Goal: Task Accomplishment & Management: Use online tool/utility

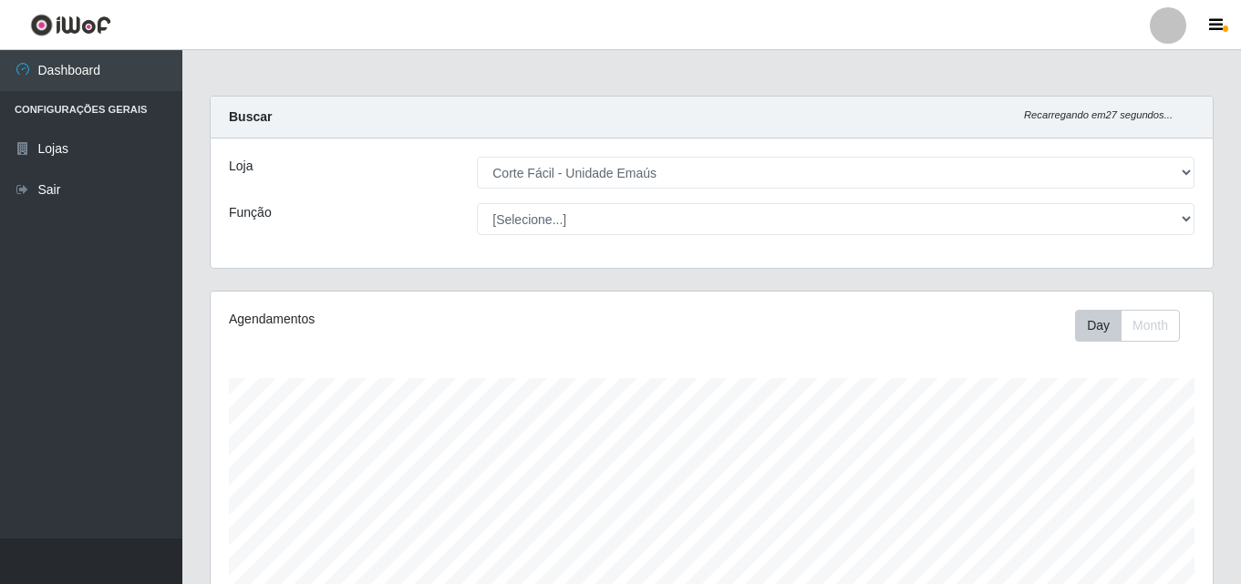
select select "201"
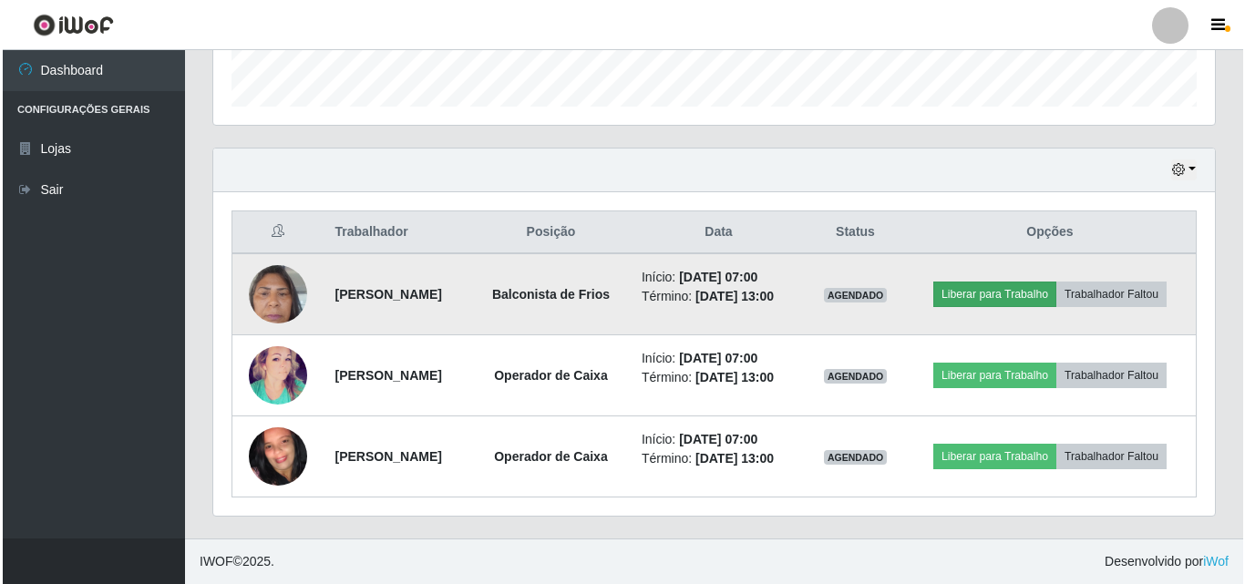
scroll to position [378, 1002]
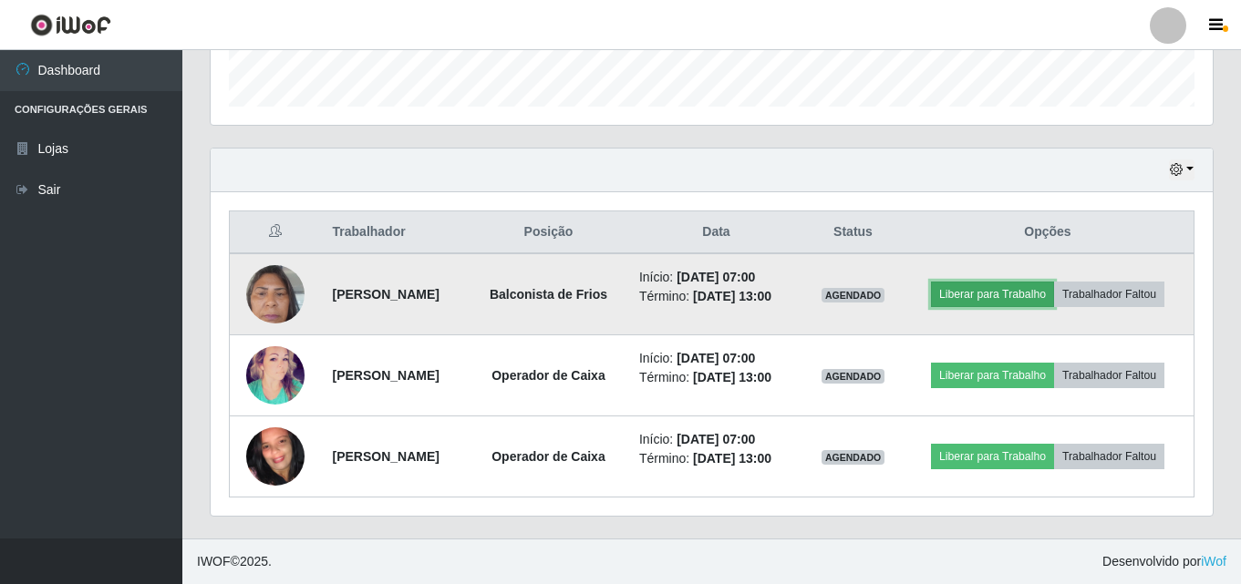
click at [1035, 282] on button "Liberar para Trabalho" at bounding box center [992, 295] width 123 height 26
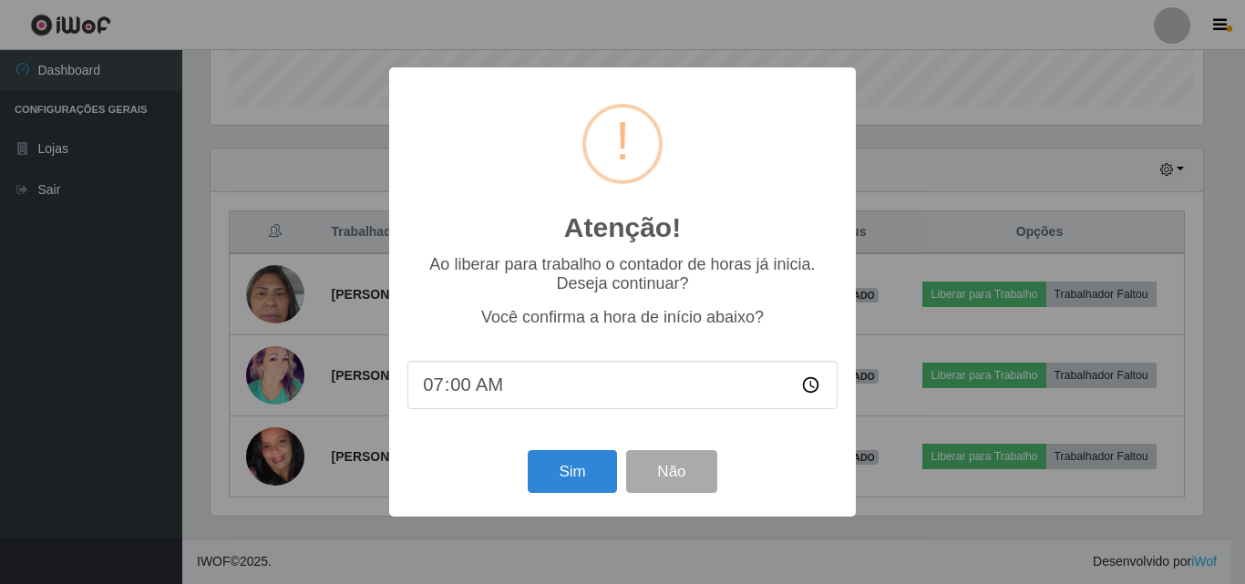
scroll to position [378, 993]
click at [562, 479] on button "Sim" at bounding box center [572, 471] width 88 height 43
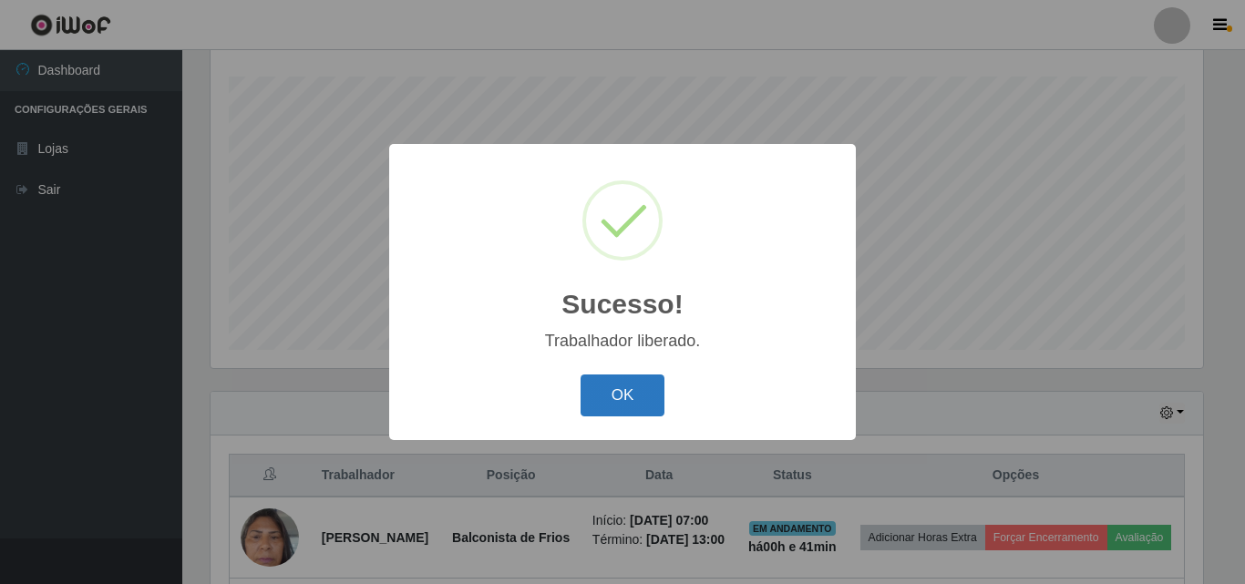
click at [634, 399] on button "OK" at bounding box center [623, 396] width 85 height 43
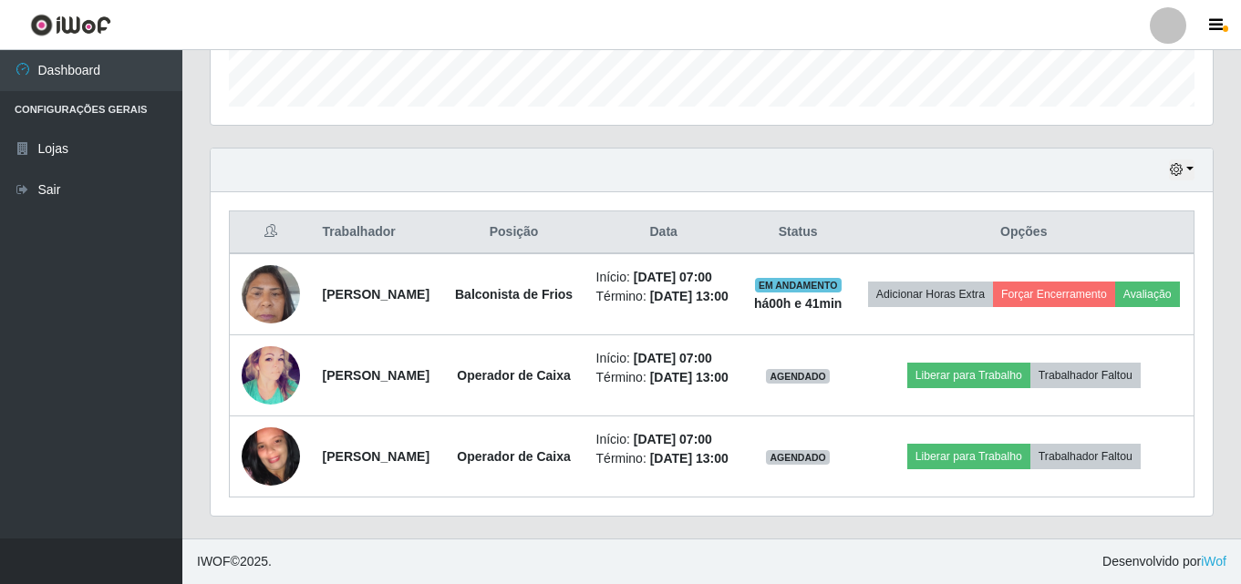
scroll to position [644, 0]
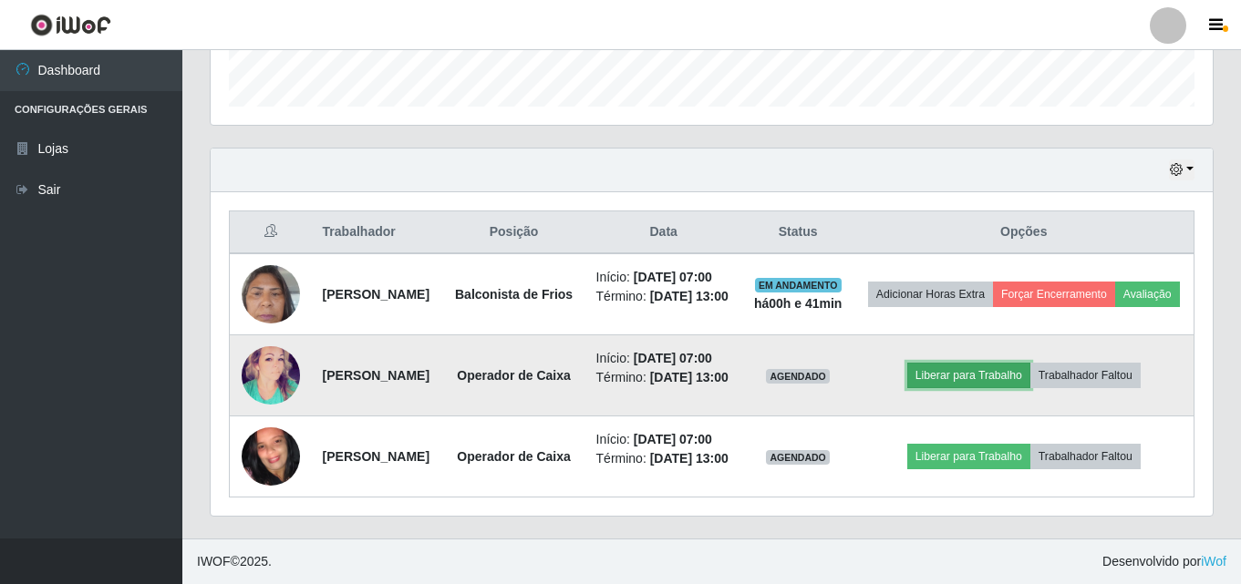
click at [1017, 363] on button "Liberar para Trabalho" at bounding box center [968, 376] width 123 height 26
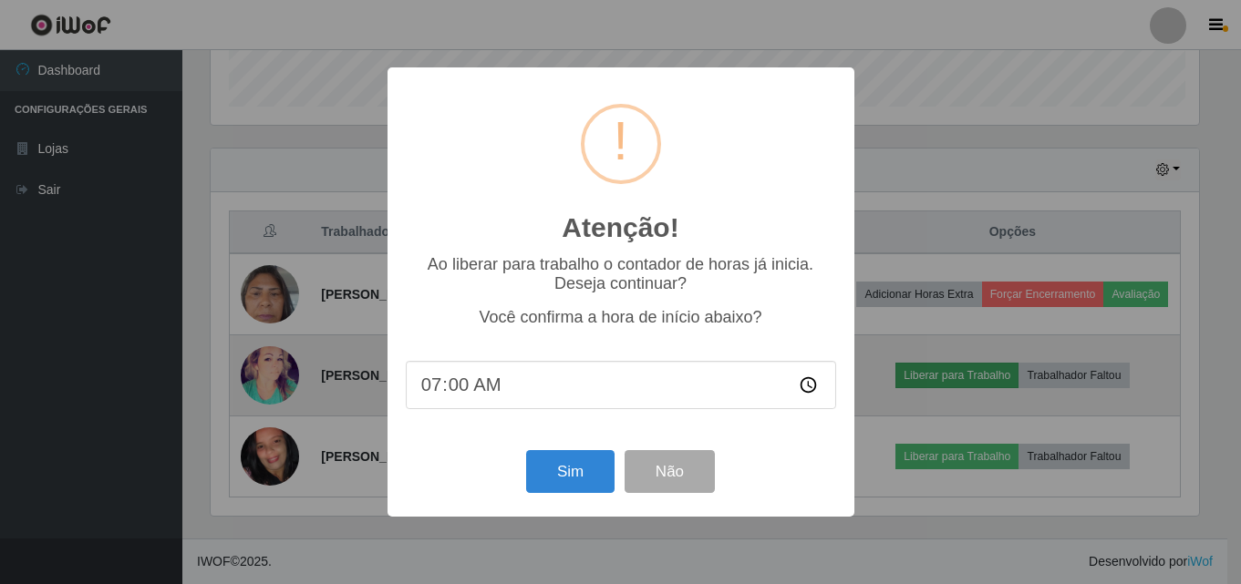
scroll to position [378, 993]
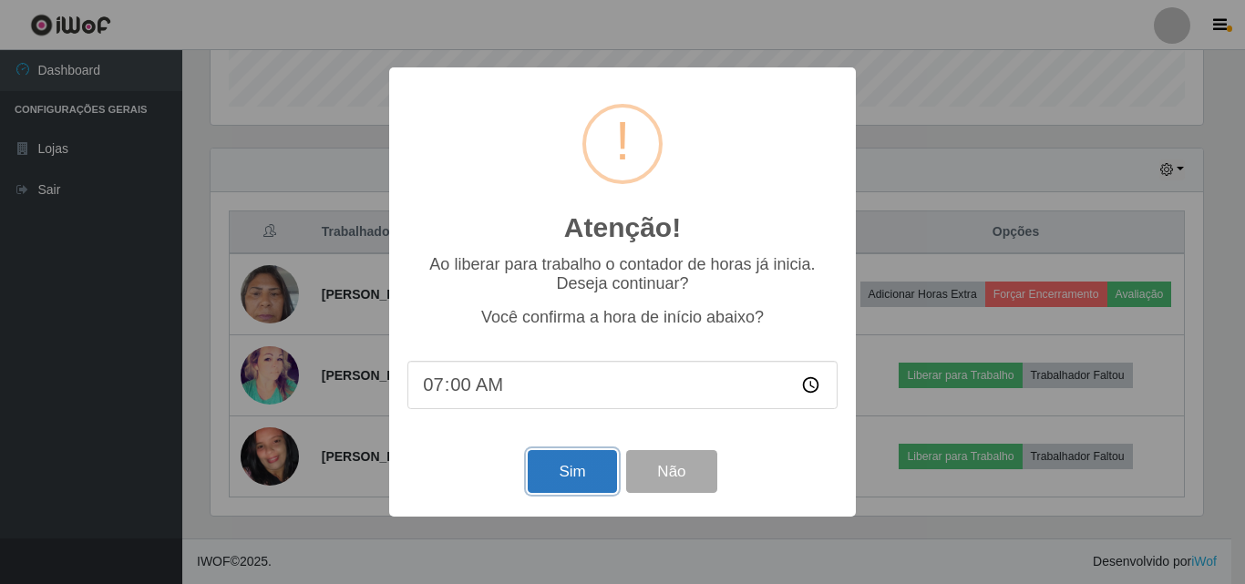
click at [554, 468] on button "Sim" at bounding box center [572, 471] width 88 height 43
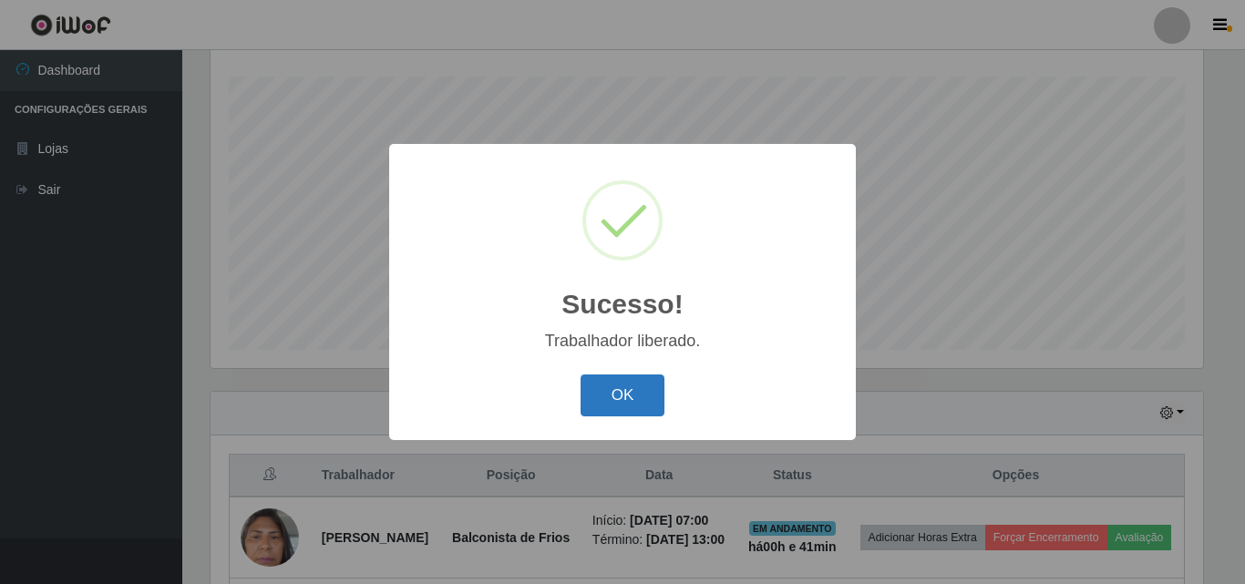
click at [612, 386] on button "OK" at bounding box center [623, 396] width 85 height 43
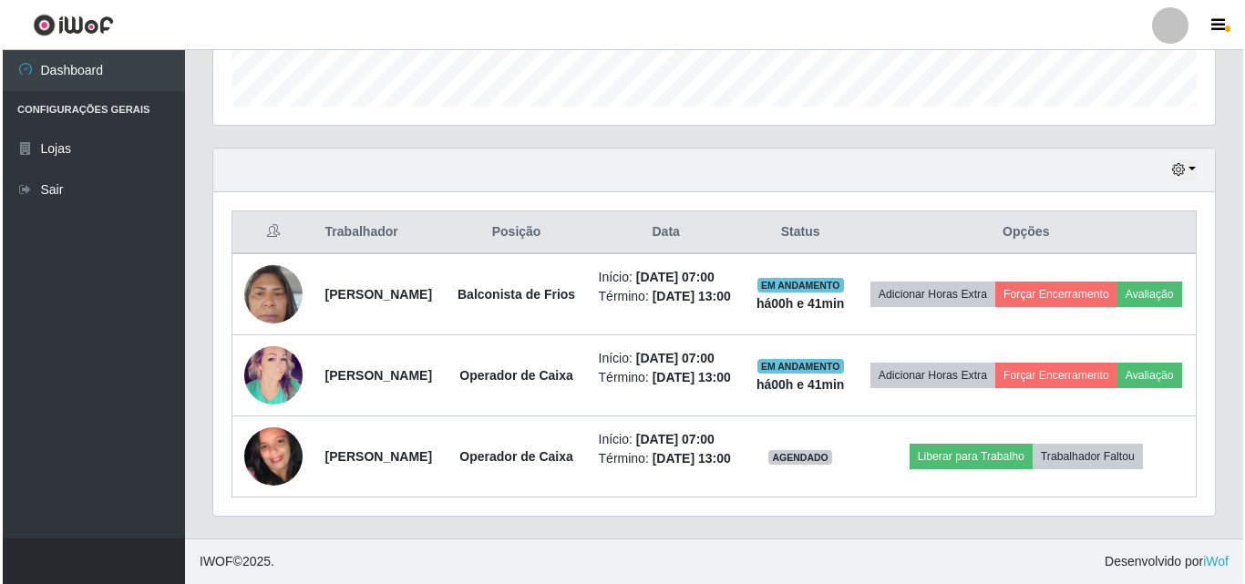
scroll to position [644, 0]
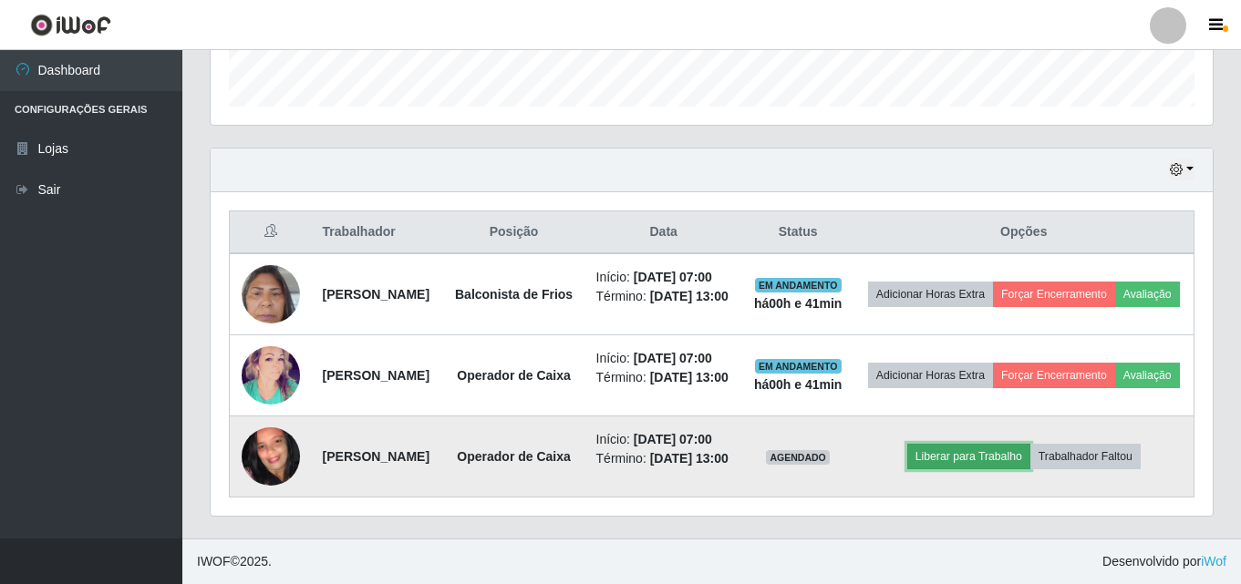
click at [1006, 444] on button "Liberar para Trabalho" at bounding box center [968, 457] width 123 height 26
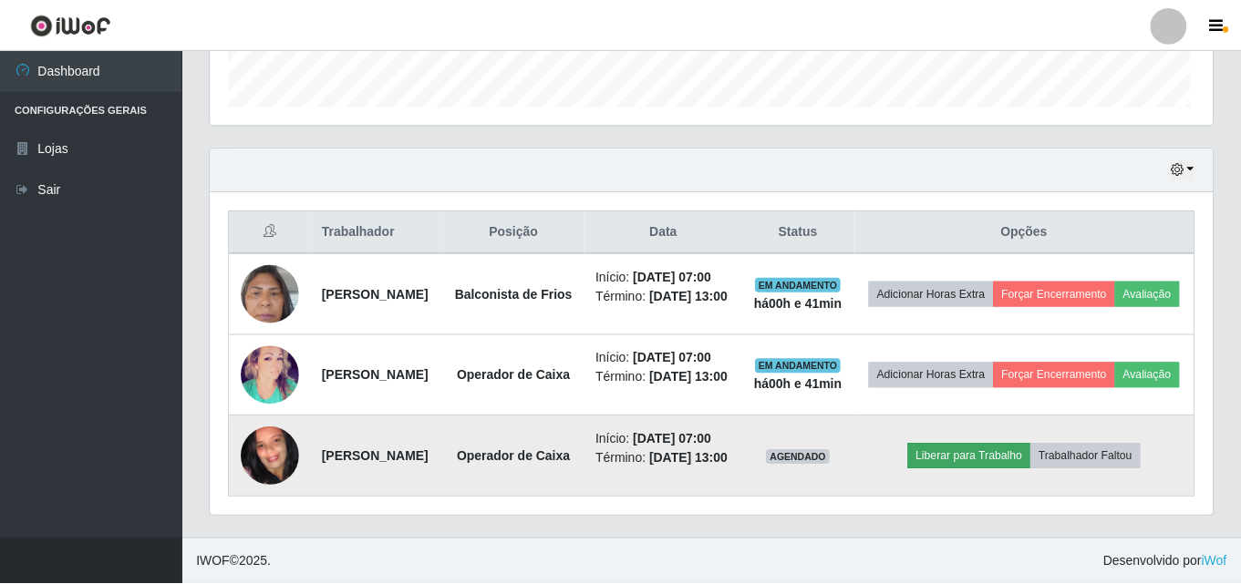
scroll to position [378, 993]
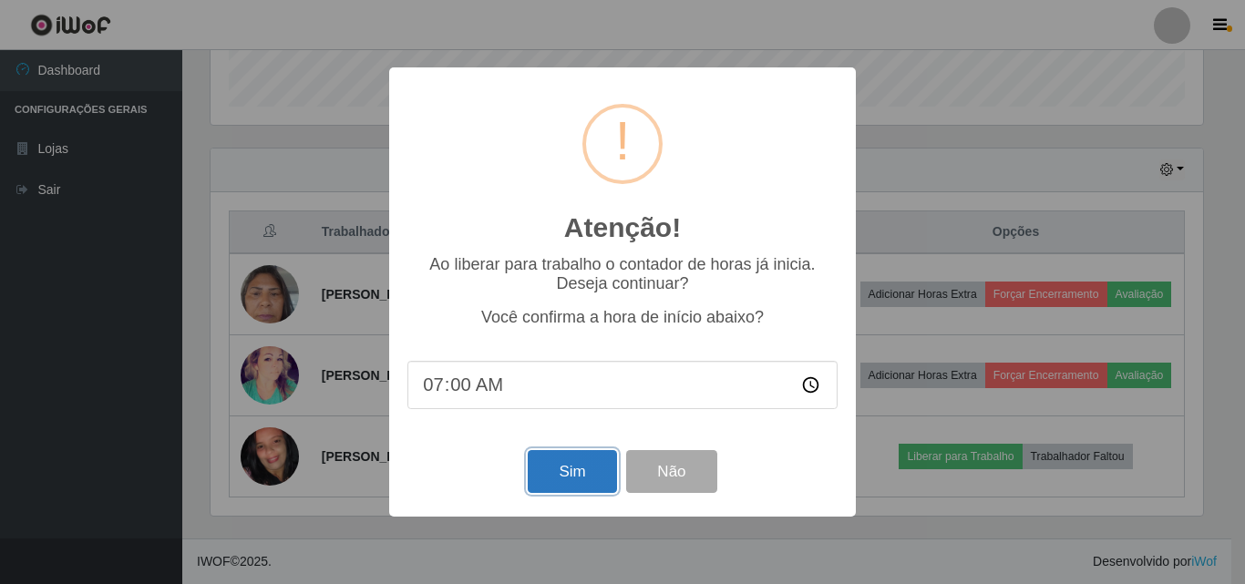
click at [563, 474] on button "Sim" at bounding box center [572, 471] width 88 height 43
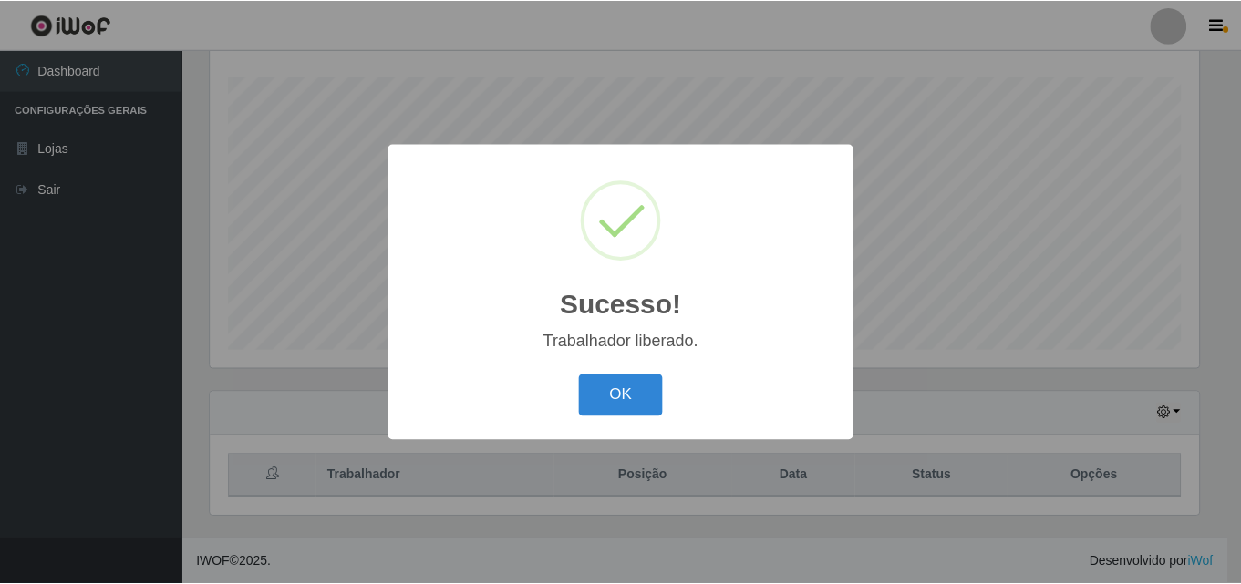
scroll to position [0, 0]
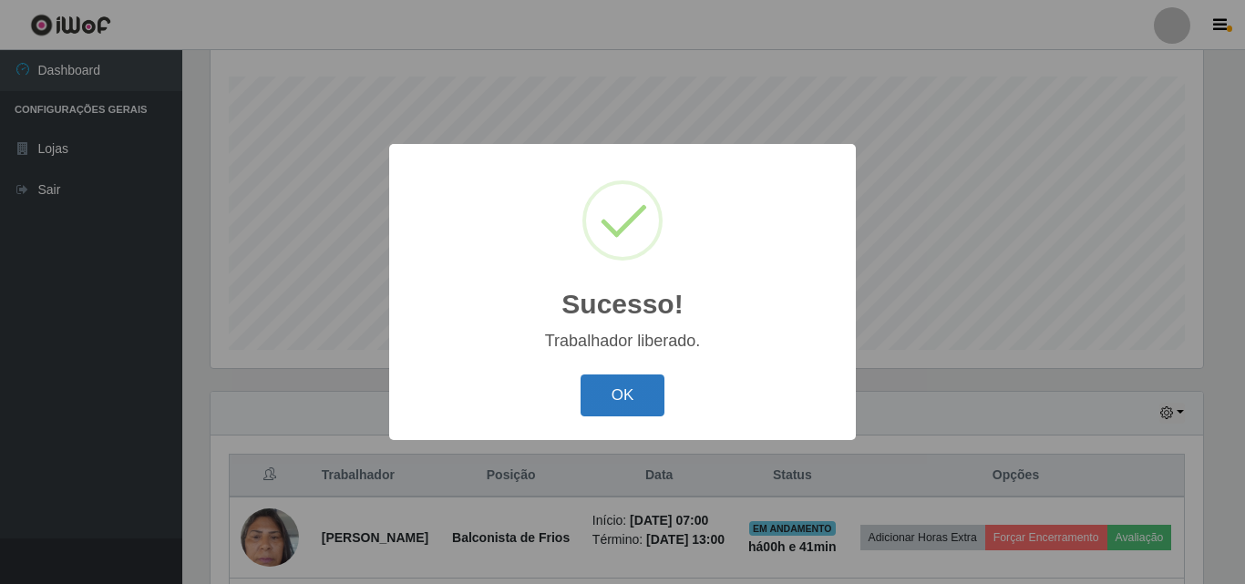
click at [624, 386] on button "OK" at bounding box center [623, 396] width 85 height 43
